Goal: Register for event/course

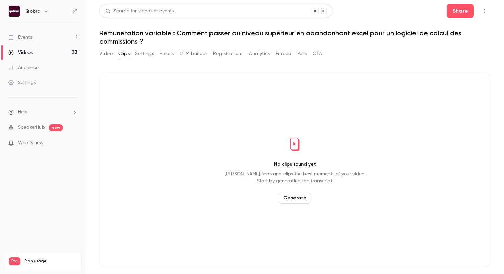
click at [40, 34] on link "Events 1" at bounding box center [43, 37] width 86 height 15
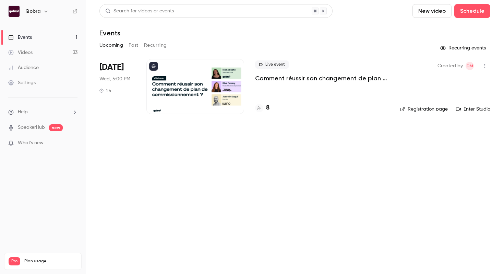
click at [266, 110] on h4 "8" at bounding box center [267, 107] width 3 height 9
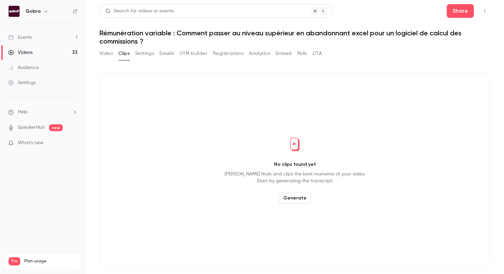
click at [50, 35] on link "Events 1" at bounding box center [43, 37] width 86 height 15
click at [53, 39] on link "Events 1" at bounding box center [43, 37] width 86 height 15
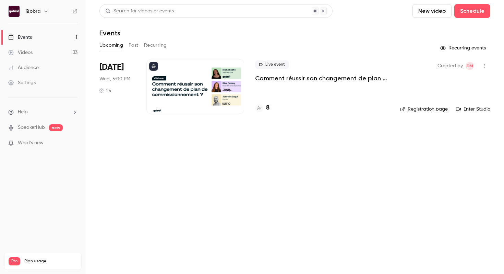
click at [296, 77] on p "Comment réussir son changement de plan de commissionnement ?" at bounding box center [322, 78] width 134 height 8
click at [421, 106] on link "Registration page" at bounding box center [424, 109] width 48 height 7
click at [295, 76] on p "Comment réussir son changement de plan de commissionnement ?" at bounding box center [322, 78] width 134 height 8
click at [420, 107] on link "Registration page" at bounding box center [424, 109] width 48 height 7
click at [414, 106] on link "Registration page" at bounding box center [424, 109] width 48 height 7
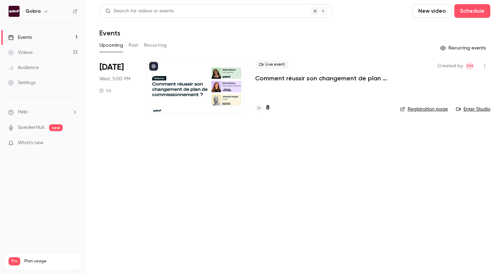
click at [267, 110] on h4 "8" at bounding box center [267, 107] width 3 height 9
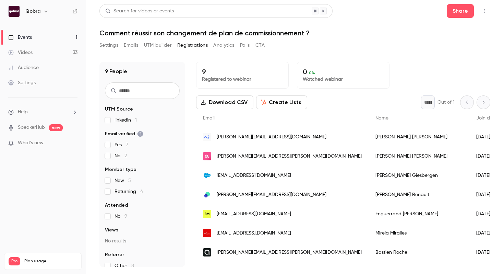
click at [108, 44] on button "Settings" at bounding box center [109, 45] width 19 height 11
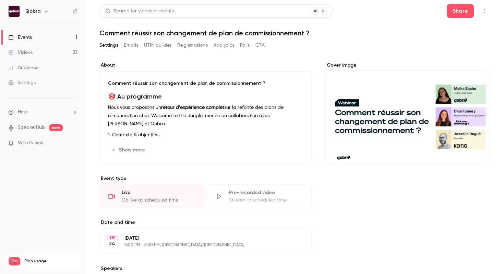
click at [122, 153] on button "Show more" at bounding box center [128, 149] width 41 height 11
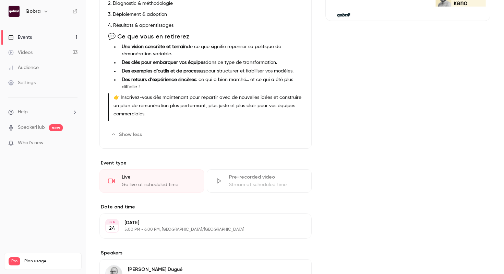
scroll to position [144, 0]
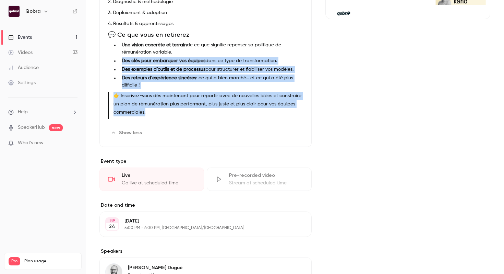
drag, startPoint x: 156, startPoint y: 116, endPoint x: 114, endPoint y: 61, distance: 69.0
click at [114, 61] on div "🎯 Au programme Nous vous proposons un retour d’expérience complet sur la refont…" at bounding box center [205, 35] width 195 height 174
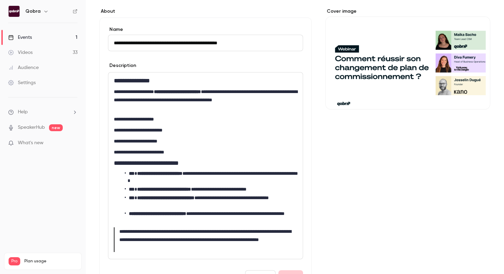
scroll to position [54, 0]
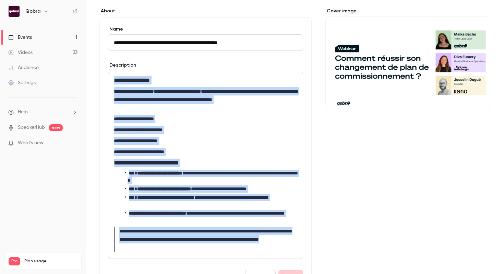
drag, startPoint x: 114, startPoint y: 80, endPoint x: 248, endPoint y: 246, distance: 213.8
click at [248, 246] on div "**********" at bounding box center [205, 165] width 195 height 186
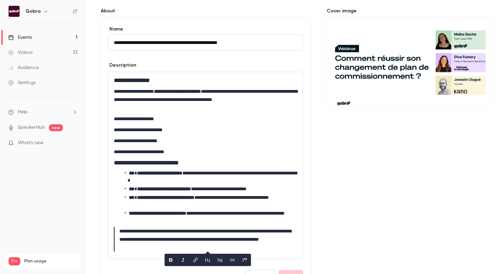
click at [322, 207] on div "**********" at bounding box center [295, 278] width 391 height 540
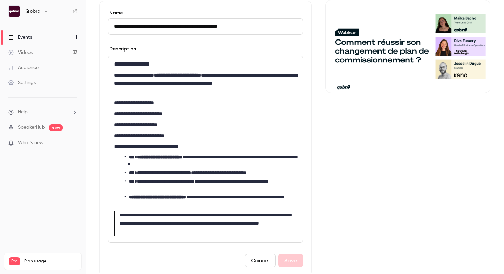
scroll to position [71, 0]
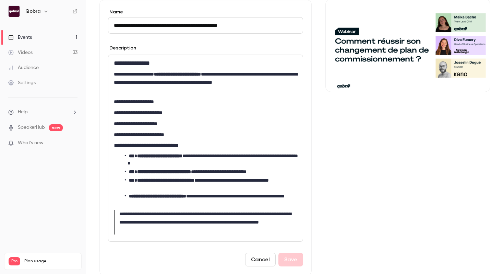
click at [26, 38] on div "Events" at bounding box center [20, 37] width 24 height 7
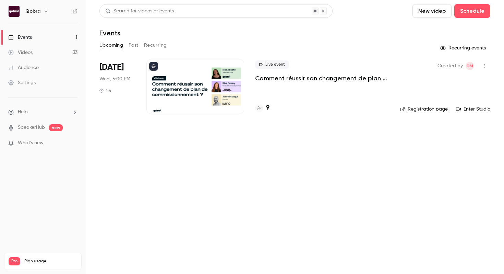
click at [268, 108] on h4 "9" at bounding box center [267, 107] width 3 height 9
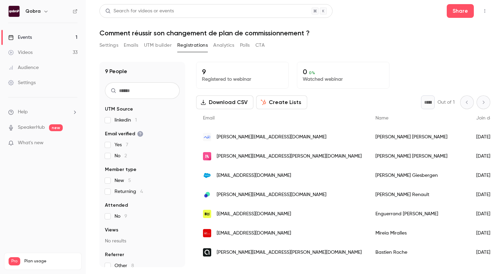
click at [29, 32] on link "Events 1" at bounding box center [43, 37] width 86 height 15
